Goal: Communication & Community: Answer question/provide support

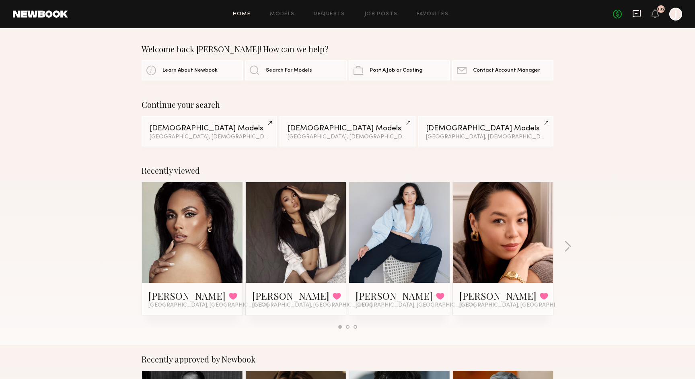
click at [639, 15] on icon at bounding box center [637, 14] width 8 height 8
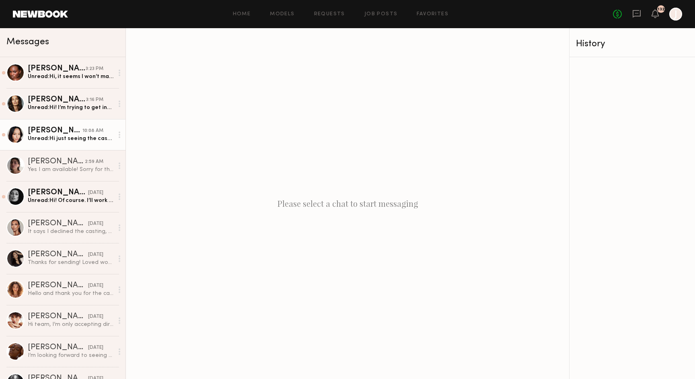
click at [73, 137] on div "Unread: Hi just seeing the casting info now. Thanks for sharing! Just to clarit…" at bounding box center [71, 139] width 86 height 8
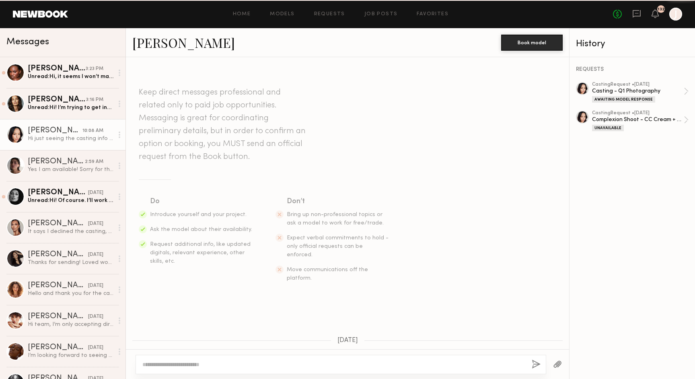
scroll to position [462, 0]
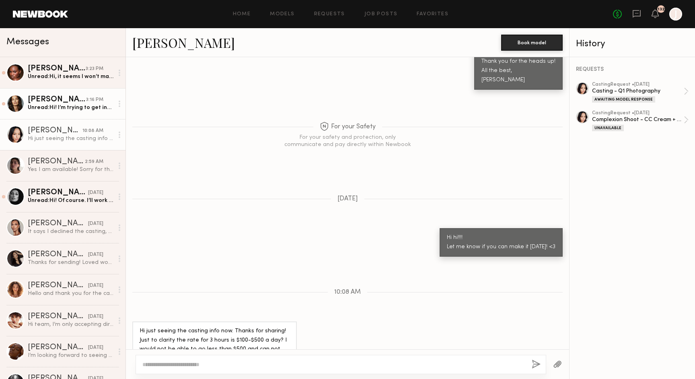
click at [71, 111] on div "Unread: Hi! I’m trying to get into this building but there doesn’t seem to be a…" at bounding box center [71, 108] width 86 height 8
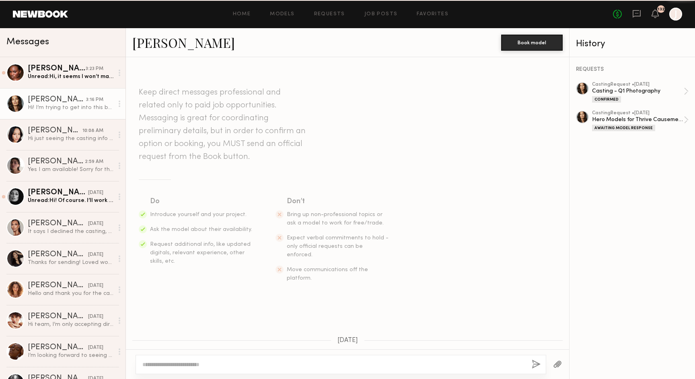
scroll to position [251, 0]
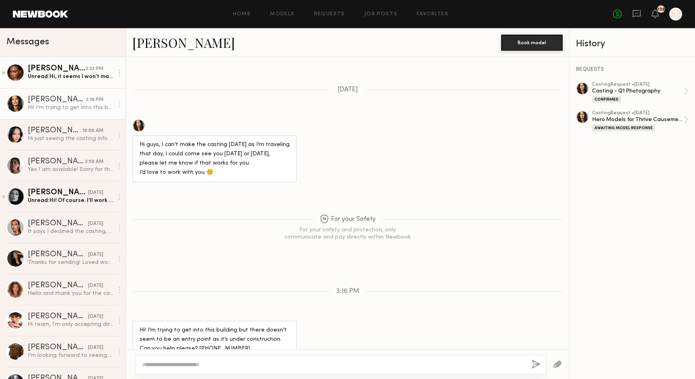
click at [83, 74] on div "Unread: Hi, it seems I won’t making it in time due to the growing traffic, I ju…" at bounding box center [71, 77] width 86 height 8
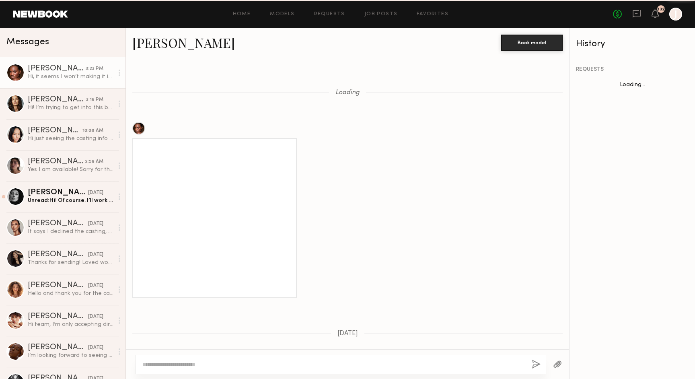
scroll to position [698, 0]
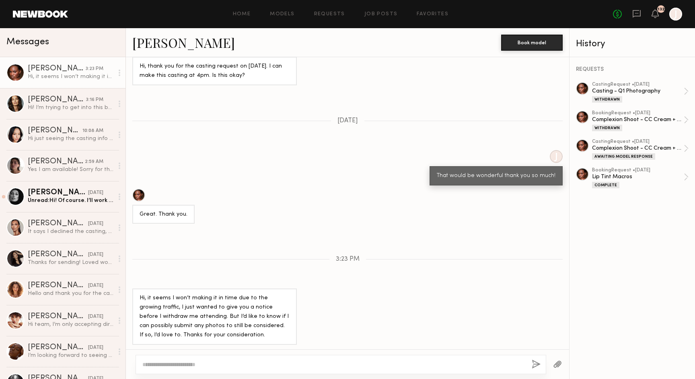
click at [219, 362] on textarea at bounding box center [333, 364] width 383 height 8
type textarea "**********"
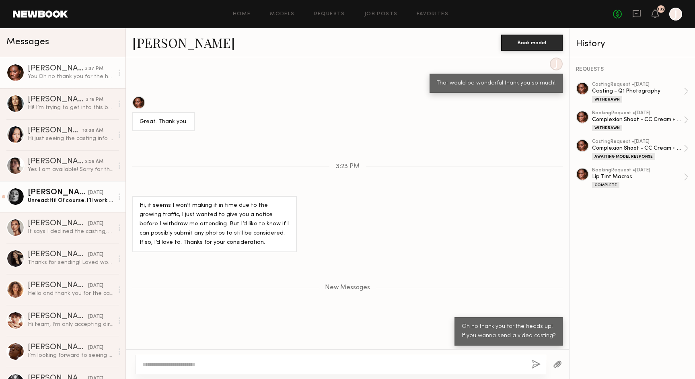
click at [58, 195] on div "Connie B." at bounding box center [58, 193] width 60 height 8
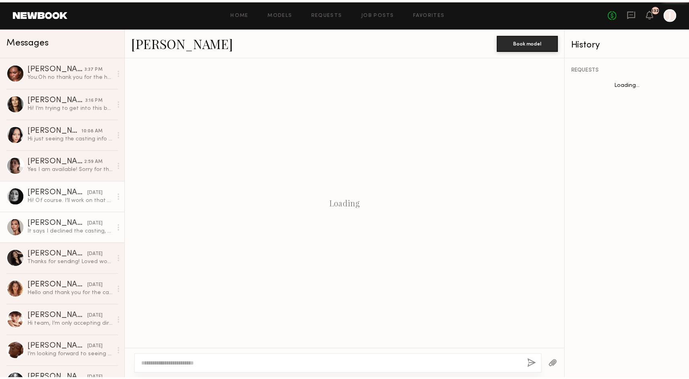
scroll to position [551, 0]
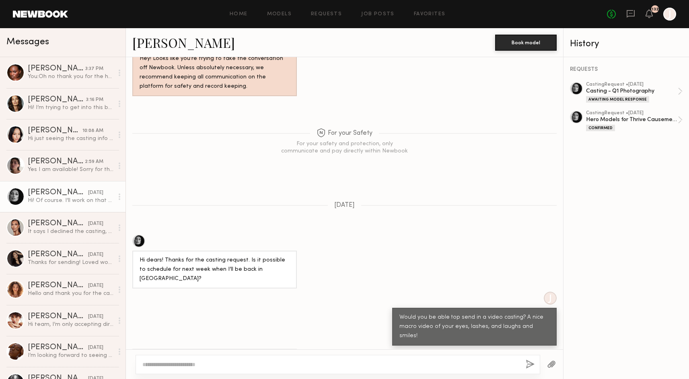
click at [185, 362] on textarea at bounding box center [330, 364] width 377 height 8
click at [164, 366] on textarea "**********" at bounding box center [330, 364] width 377 height 8
type textarea "**********"
click at [528, 366] on button "button" at bounding box center [530, 365] width 9 height 10
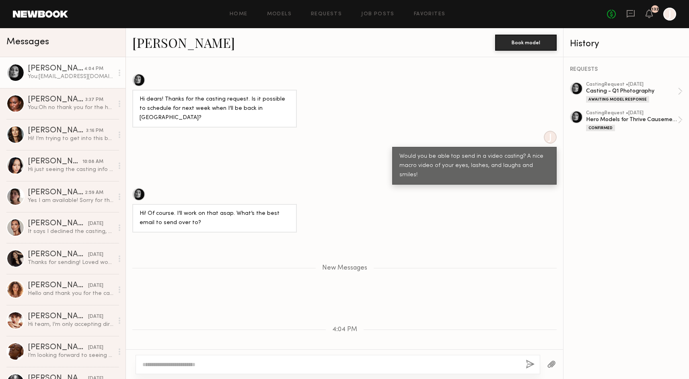
scroll to position [762, 0]
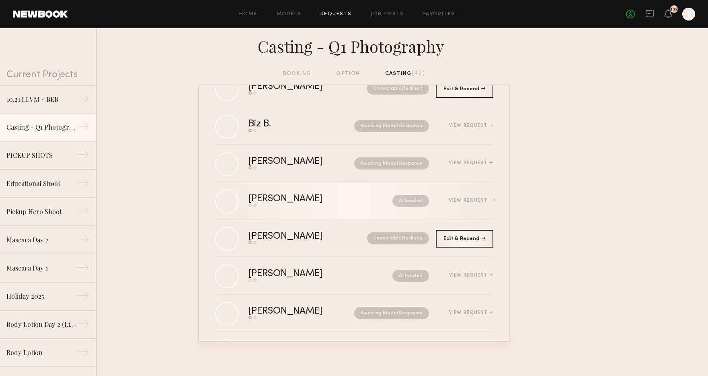
scroll to position [1344, 0]
